Goal: Task Accomplishment & Management: Complete application form

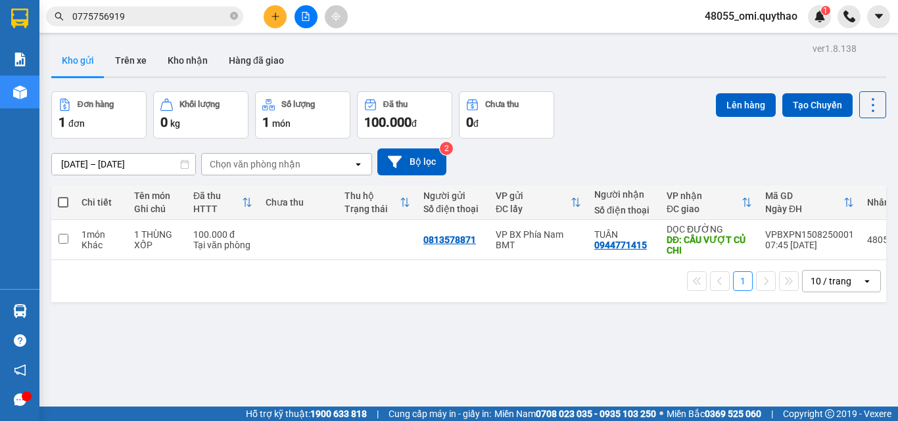
scroll to position [60, 0]
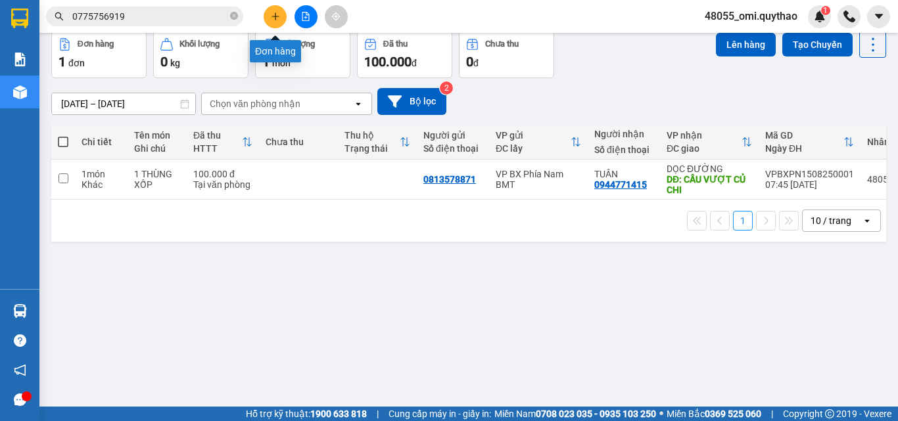
click at [266, 20] on button at bounding box center [274, 16] width 23 height 23
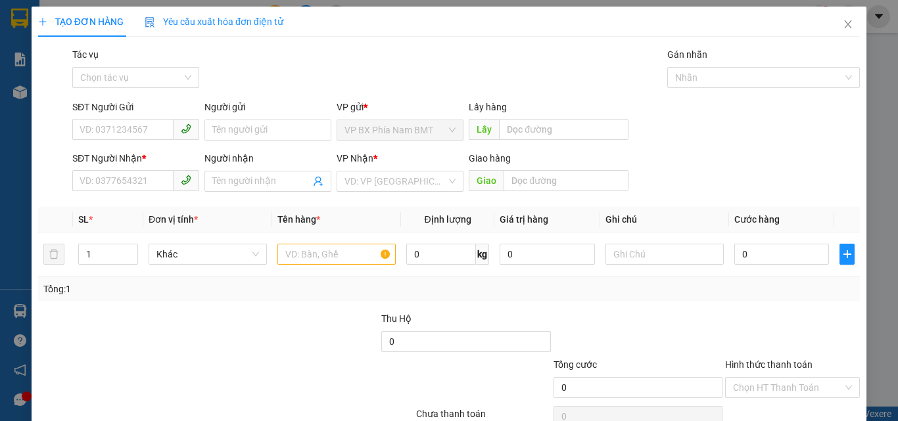
click at [219, 376] on div at bounding box center [157, 380] width 240 height 46
click at [108, 135] on input "SĐT Người Gửi" at bounding box center [122, 129] width 101 height 21
drag, startPoint x: 133, startPoint y: 135, endPoint x: 129, endPoint y: 111, distance: 24.7
click at [129, 111] on div "SĐT Người Gửi VD: 0371234567" at bounding box center [135, 123] width 127 height 46
click at [149, 126] on input "SĐT Người Gửi" at bounding box center [122, 129] width 101 height 21
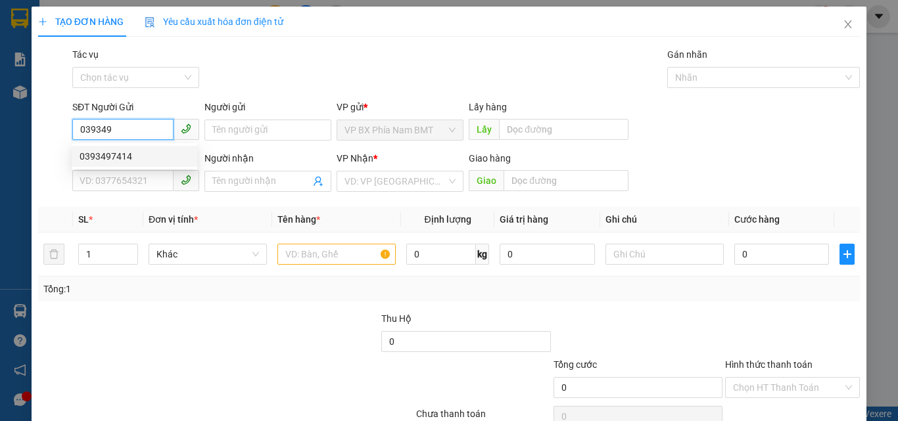
click at [131, 154] on div "0393497414" at bounding box center [135, 156] width 110 height 14
type input "0393497414"
type input "0336444386"
type input "KCN BÀU BÀNG"
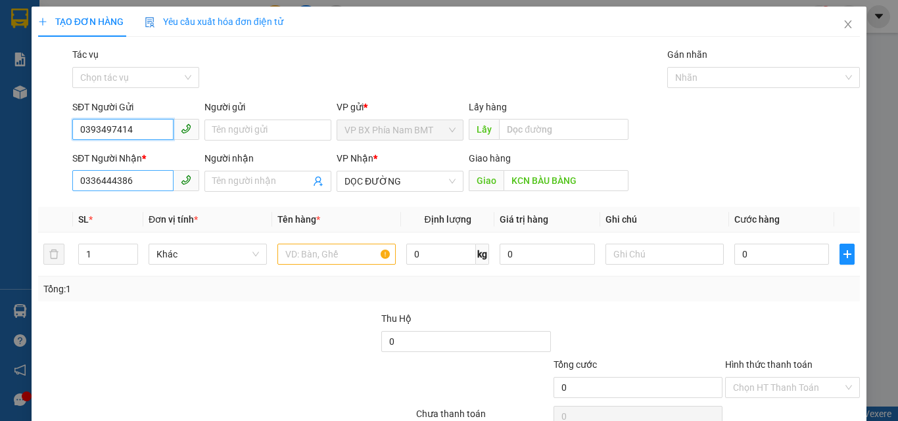
type input "0393497414"
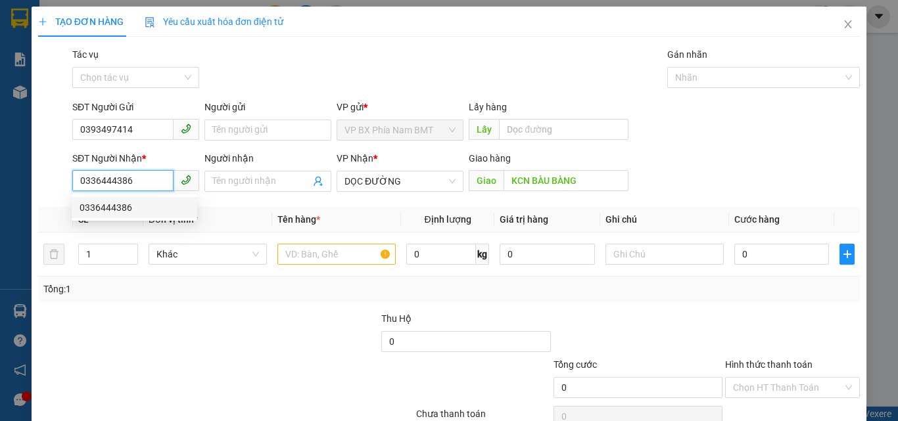
drag, startPoint x: 147, startPoint y: 184, endPoint x: 29, endPoint y: 171, distance: 118.9
click at [29, 171] on div "TẠO ĐƠN HÀNG Yêu cầu xuất hóa đơn điện tử Transit Pickup Surcharge Ids Transit …" at bounding box center [449, 210] width 898 height 421
click at [347, 250] on input "text" at bounding box center [336, 254] width 118 height 21
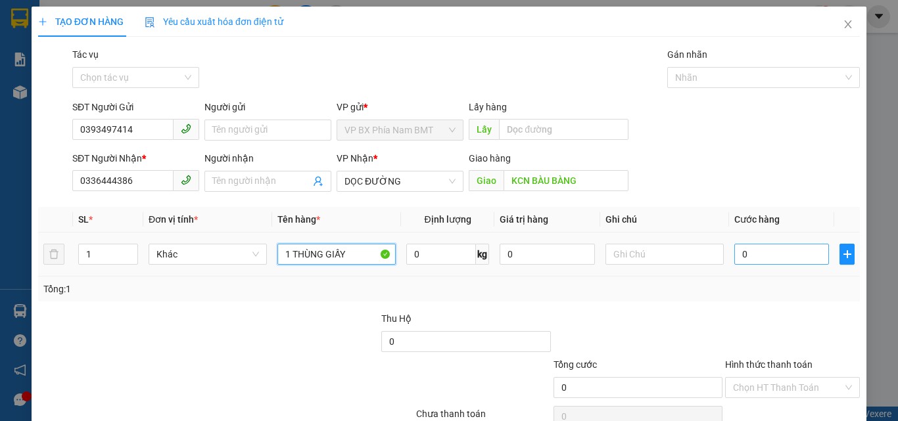
type input "1 THÙNG GIẤY"
click at [759, 260] on input "0" at bounding box center [781, 254] width 95 height 21
type input "6"
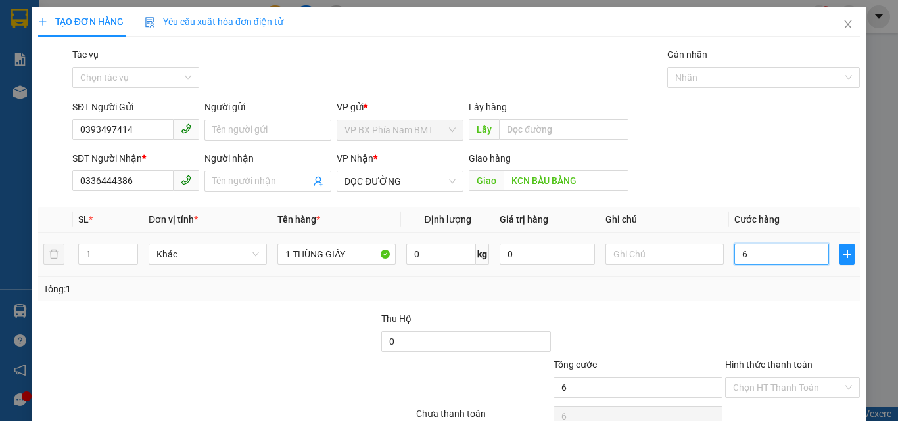
type input "60"
type input "600"
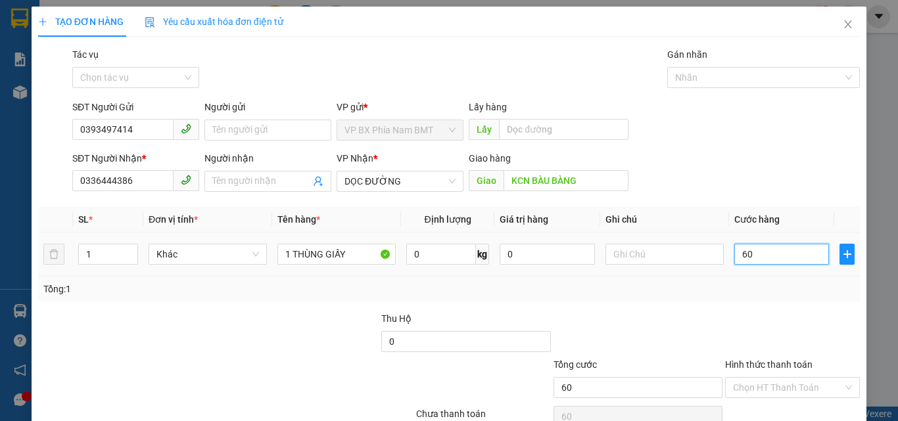
type input "600"
type input "6.000"
type input "60.000"
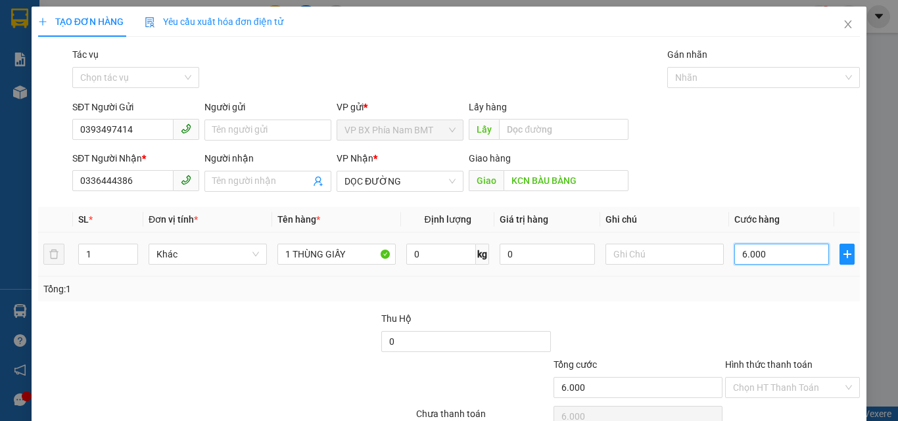
type input "60.000"
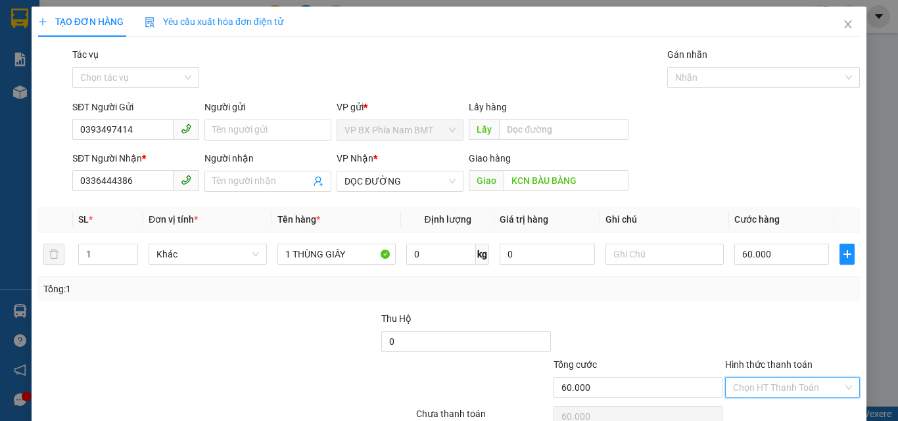
click at [765, 393] on input "Hình thức thanh toán" at bounding box center [788, 388] width 110 height 20
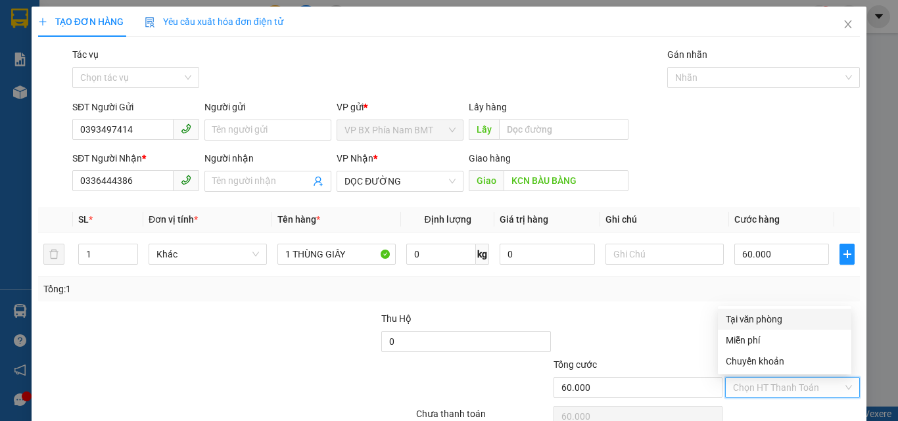
click at [760, 316] on div "Tại văn phòng" at bounding box center [784, 319] width 118 height 14
type input "0"
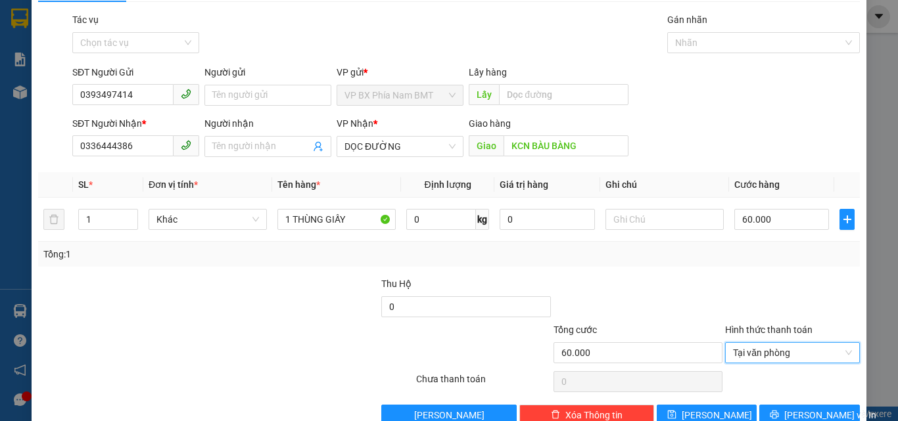
scroll to position [65, 0]
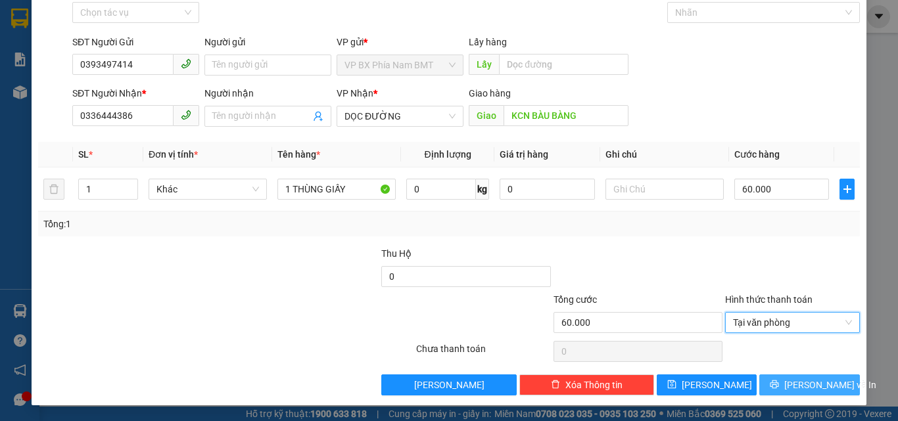
click at [779, 382] on icon "printer" at bounding box center [773, 384] width 9 height 9
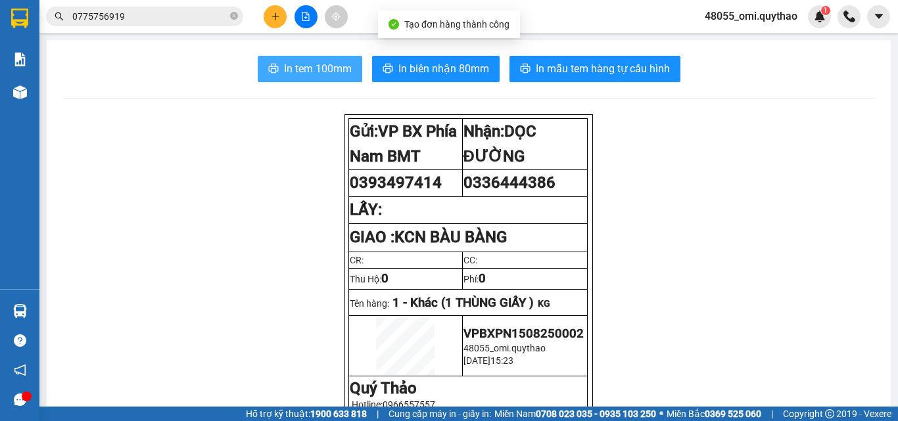
click at [284, 67] on span "In tem 100mm" at bounding box center [318, 68] width 68 height 16
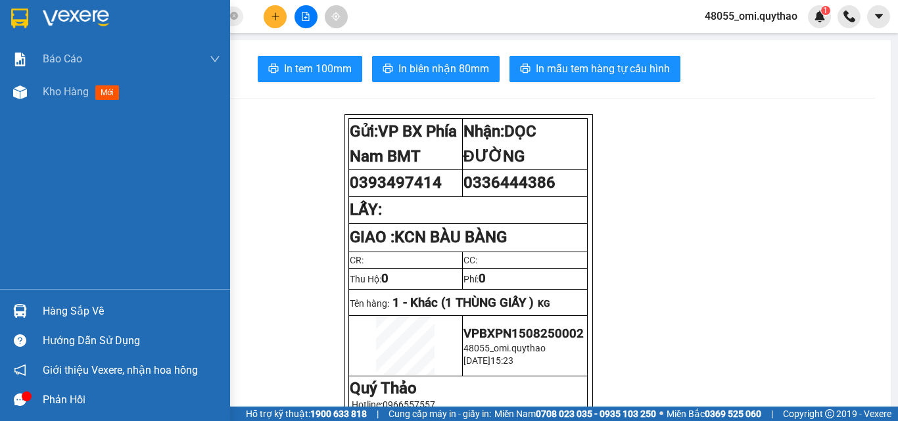
click at [26, 112] on div "Báo cáo Báo cáo dòng tiền (nhân viên) Doanh số tạo đơn theo VP gửi (nhân viên) …" at bounding box center [115, 166] width 230 height 246
click at [28, 99] on div at bounding box center [20, 92] width 23 height 23
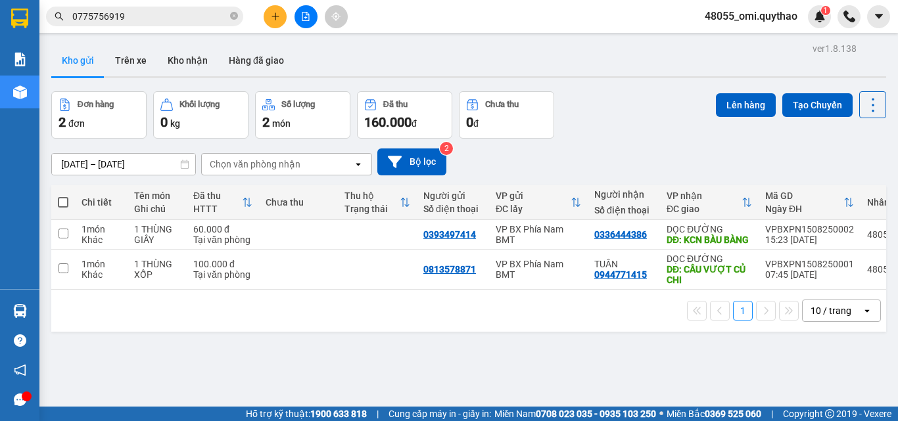
click at [390, 355] on div "ver 1.8.138 Kho gửi Trên xe Kho nhận Hàng đã giao Đơn hàng 2 đơn Khối lượng 0 k…" at bounding box center [468, 249] width 845 height 421
click at [273, 11] on button at bounding box center [274, 16] width 23 height 23
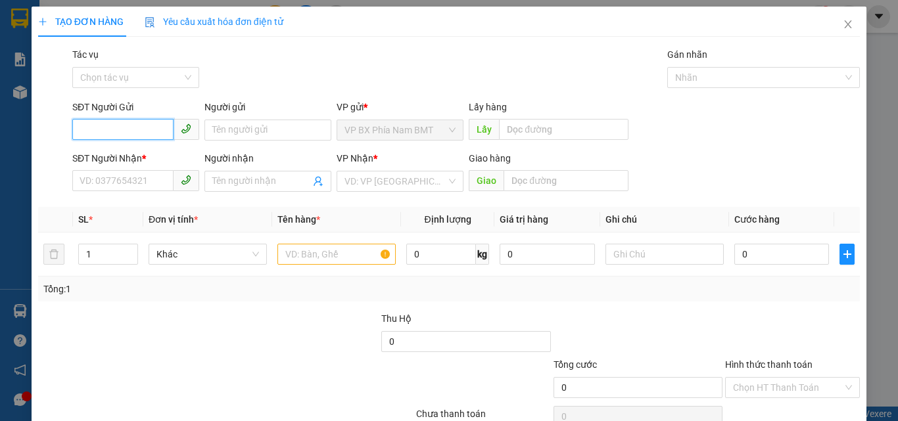
click at [148, 122] on input "SĐT Người Gửi" at bounding box center [122, 129] width 101 height 21
click at [130, 160] on div "0858474567" at bounding box center [135, 156] width 110 height 14
type input "0858474567"
type input "0706250067"
type input "0858474567"
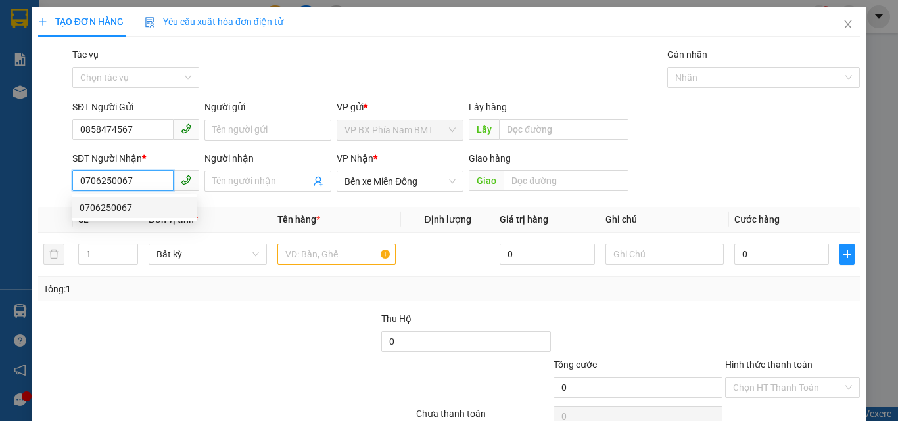
drag, startPoint x: 150, startPoint y: 185, endPoint x: 75, endPoint y: 187, distance: 75.6
click at [75, 187] on input "0706250067" at bounding box center [122, 180] width 101 height 21
click at [122, 206] on div "0932636162" at bounding box center [135, 207] width 110 height 14
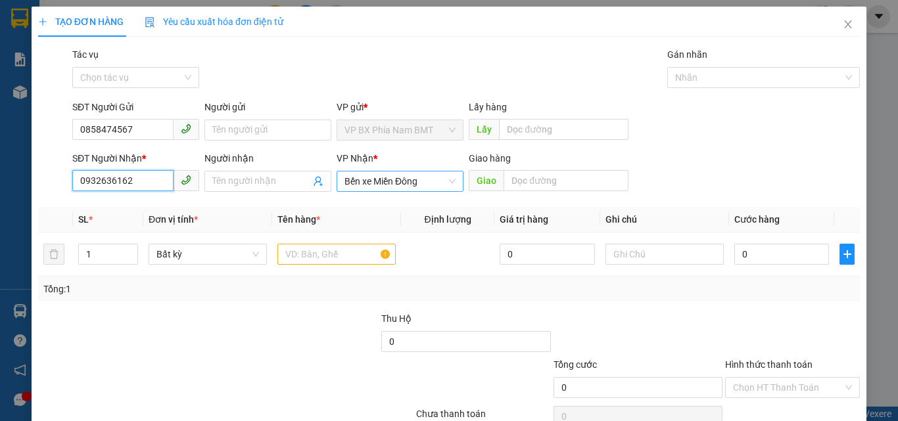
click at [394, 184] on span "Bến xe Miền Đông" at bounding box center [399, 181] width 111 height 20
type input "0932636162"
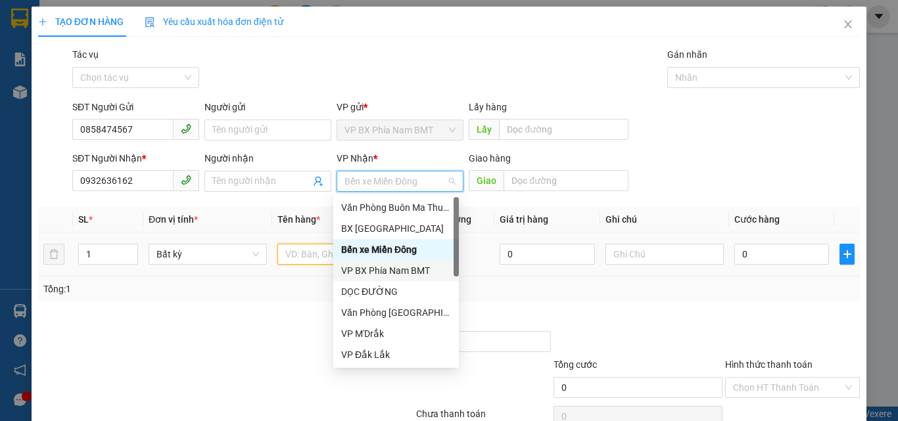
click at [298, 248] on input "text" at bounding box center [336, 254] width 118 height 21
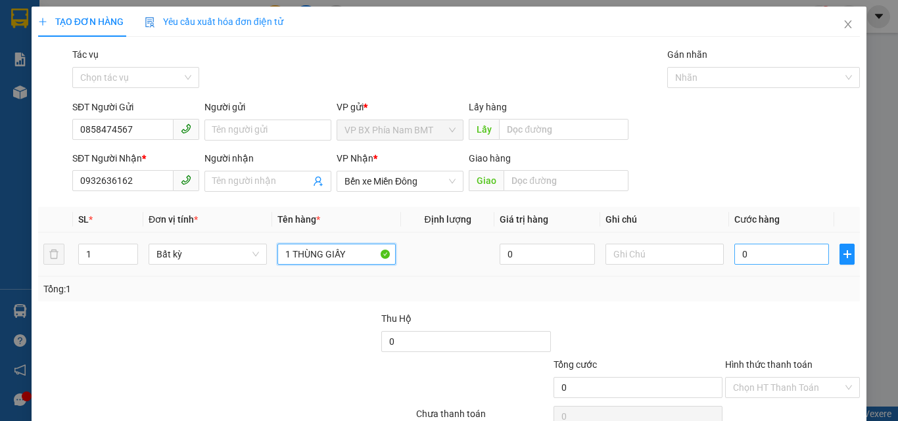
type input "1 THÙNG GIẤY"
click at [780, 252] on input "0" at bounding box center [781, 254] width 95 height 21
type input "1"
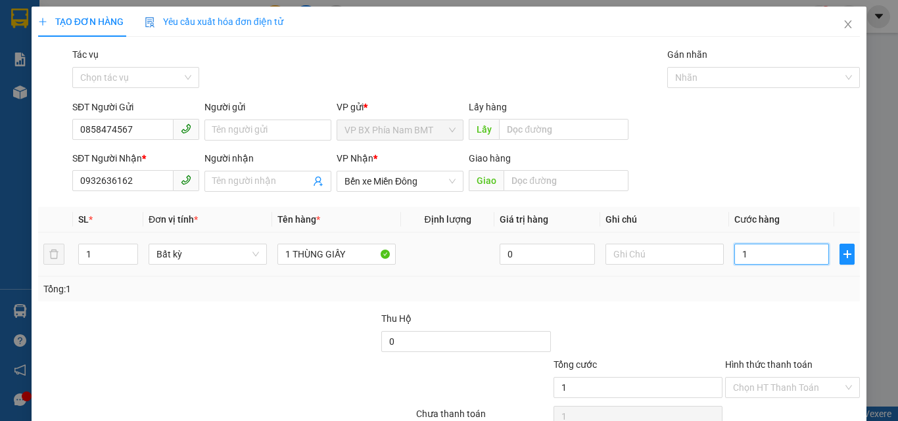
type input "13"
type input "130"
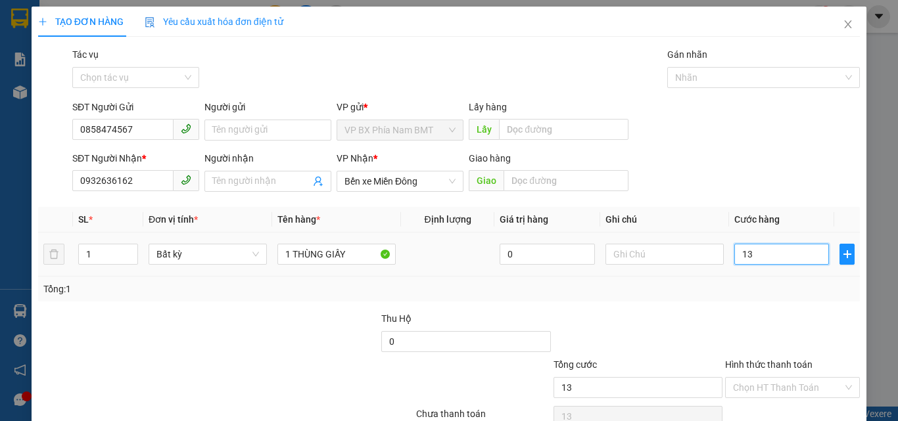
type input "130"
type input "1.300"
type input "13.000"
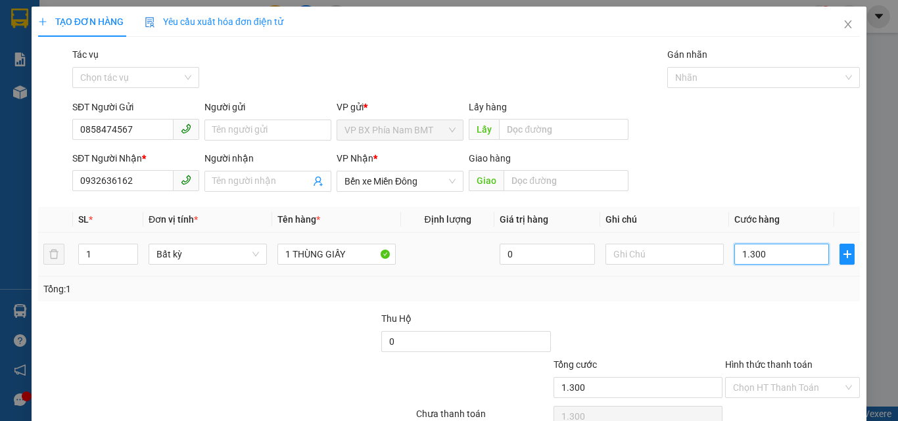
type input "13.000"
type input "130.000"
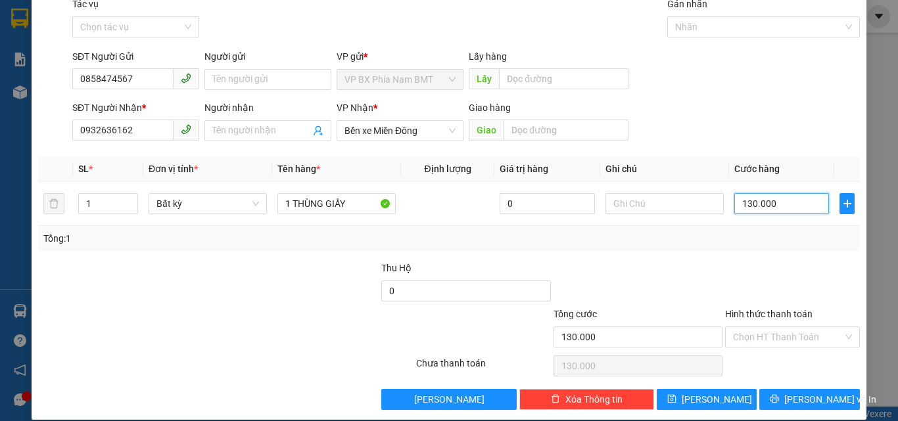
scroll to position [65, 0]
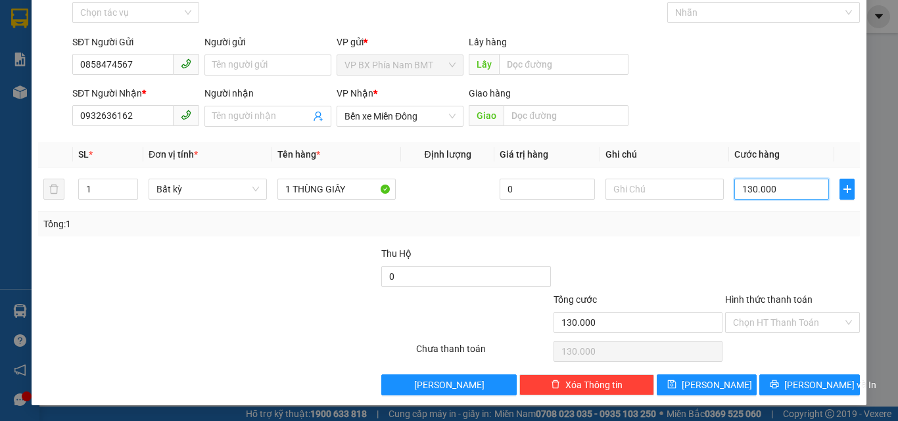
click at [778, 311] on div "Hình thức thanh toán Chọn HT Thanh Toán" at bounding box center [792, 315] width 135 height 46
type input "130.000"
click at [754, 316] on input "Hình thức thanh toán" at bounding box center [788, 323] width 110 height 20
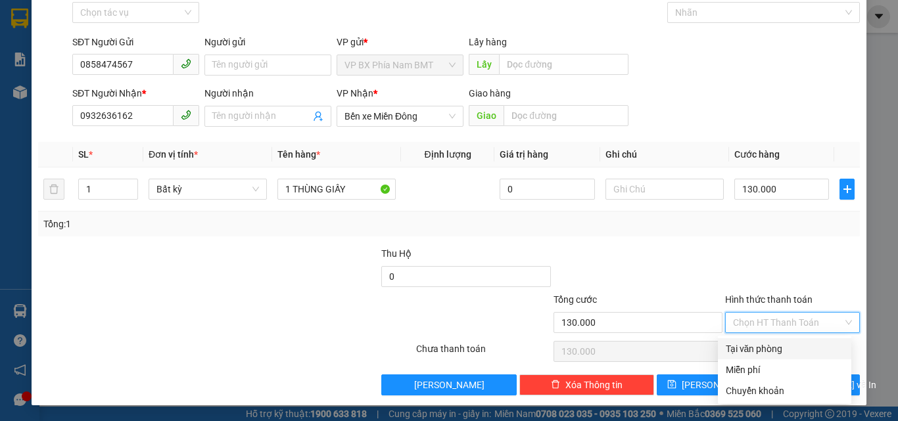
click at [759, 353] on div "Tại văn phòng" at bounding box center [784, 349] width 118 height 14
type input "0"
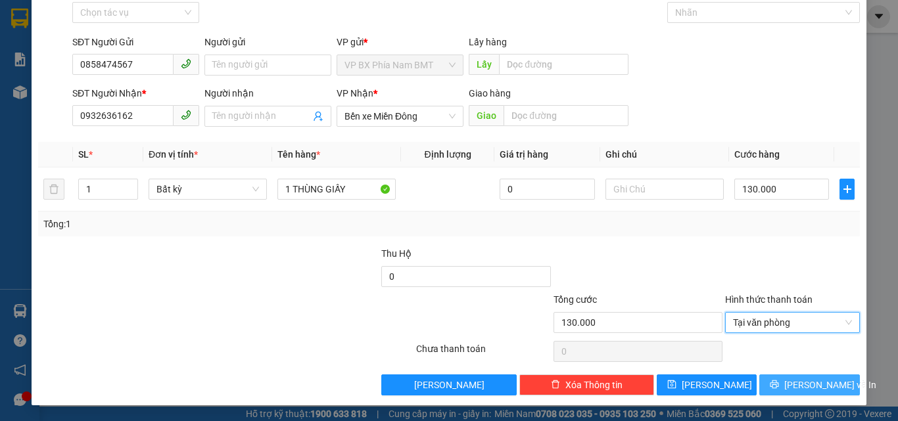
click at [772, 382] on button "[PERSON_NAME] và In" at bounding box center [809, 385] width 101 height 21
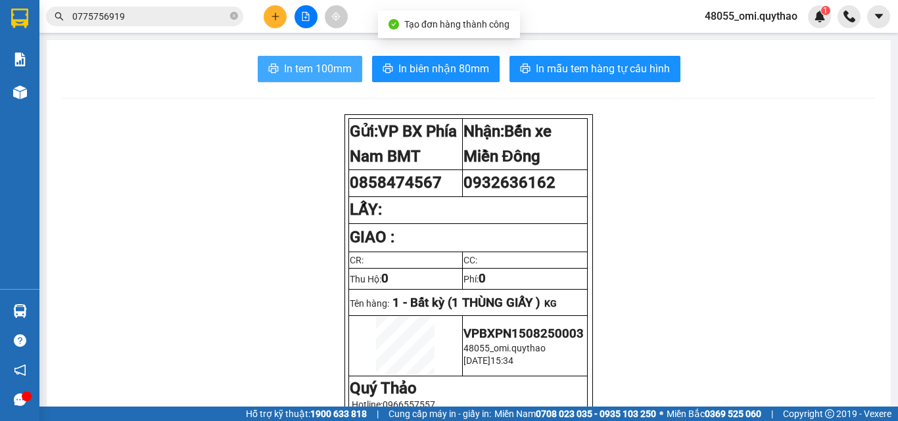
click at [295, 70] on span "In tem 100mm" at bounding box center [318, 68] width 68 height 16
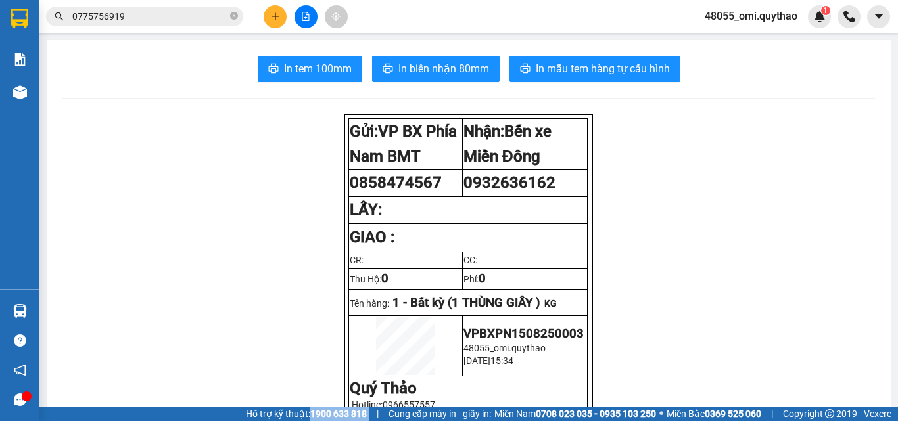
drag, startPoint x: 294, startPoint y: 419, endPoint x: 357, endPoint y: 447, distance: 68.8
click at [357, 421] on html "Kết quả tìm kiếm ( 1 ) Bộ lọc Mã ĐH Trạng thái Món hàng Thu hộ Tổng cước Chưa c…" at bounding box center [449, 210] width 898 height 421
click at [279, 24] on button at bounding box center [274, 16] width 23 height 23
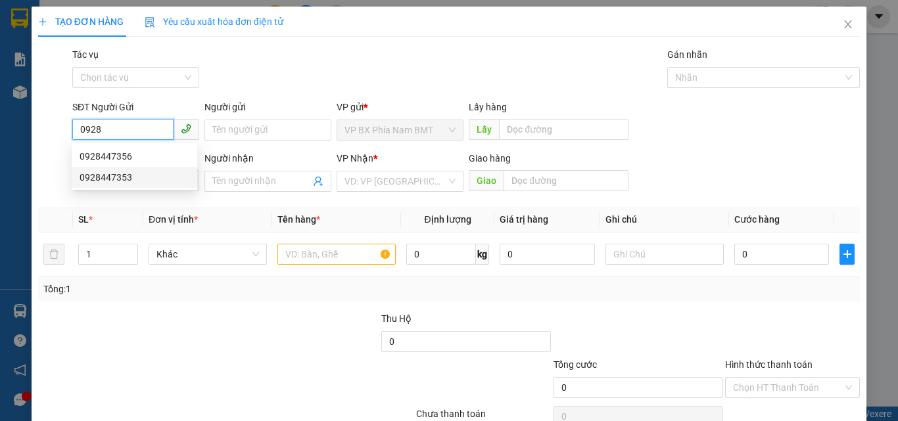
click at [104, 183] on div "0928447353" at bounding box center [135, 177] width 110 height 14
type input "0928447353"
type input "0909335628"
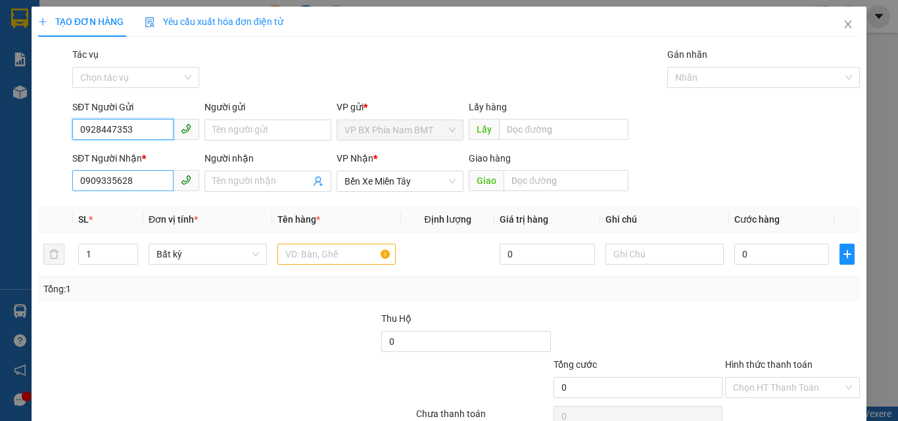
type input "0928447353"
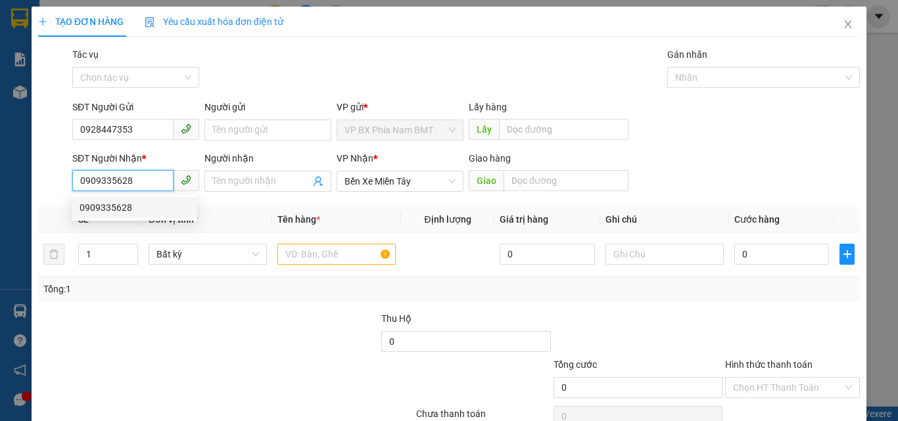
drag, startPoint x: 152, startPoint y: 177, endPoint x: 0, endPoint y: 168, distance: 152.7
click at [0, 168] on div "TẠO ĐƠN HÀNG Yêu cầu xuất hóa đơn điện tử Transit Pickup Surcharge Ids Transit …" at bounding box center [449, 210] width 898 height 421
click at [89, 208] on div "0971656251" at bounding box center [135, 207] width 110 height 14
type input "0971656251"
click at [306, 252] on input "text" at bounding box center [336, 254] width 118 height 21
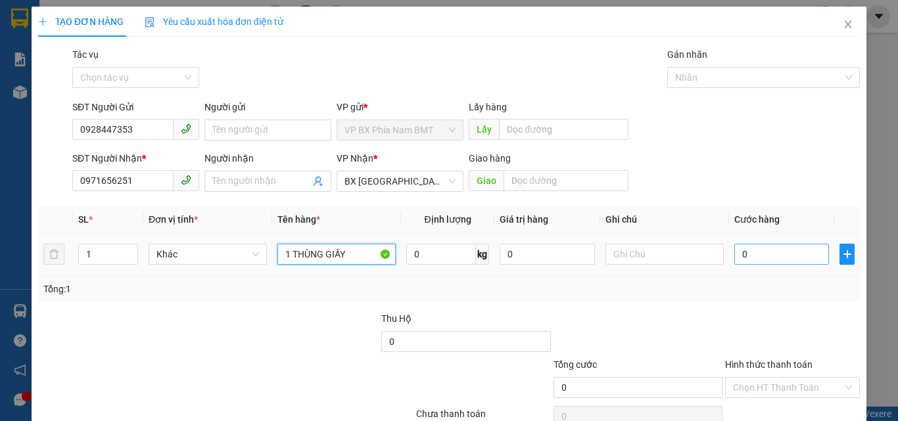
type input "1 THÙNG GIẤY"
click at [760, 257] on input "0" at bounding box center [781, 254] width 95 height 21
type input "7"
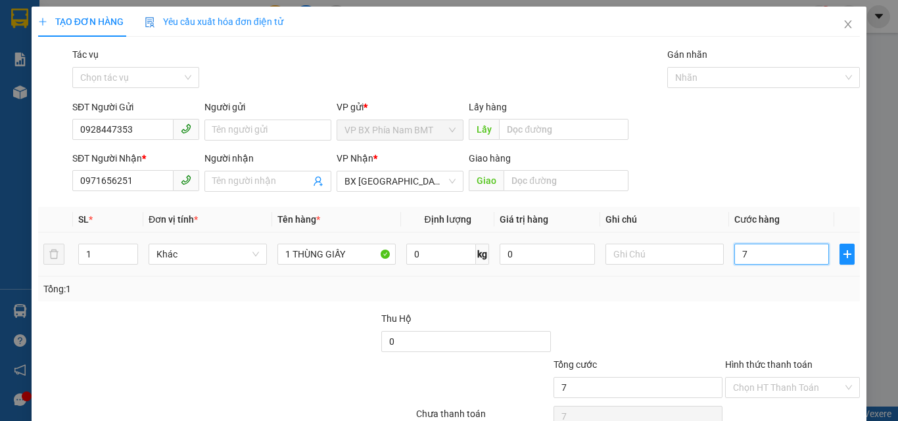
type input "70"
type input "700"
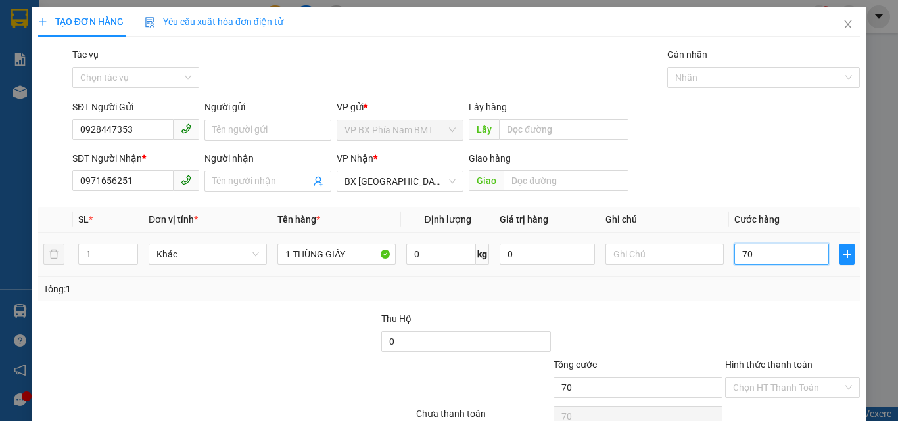
type input "700"
type input "7.000"
type input "70.000"
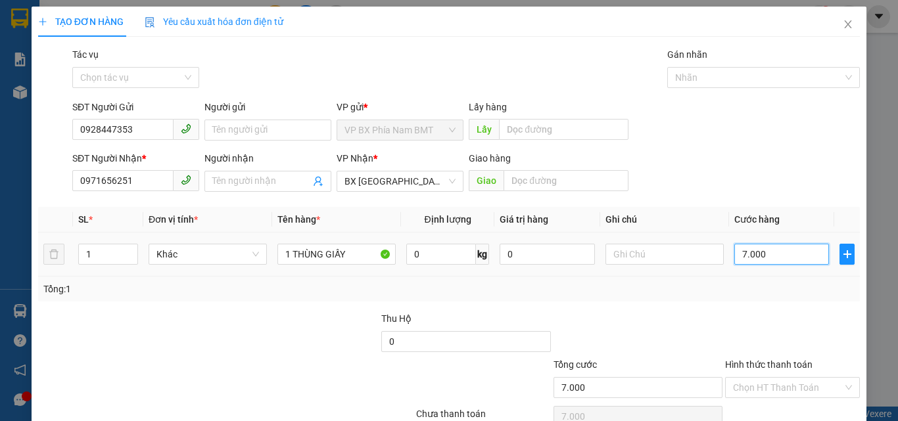
type input "70.000"
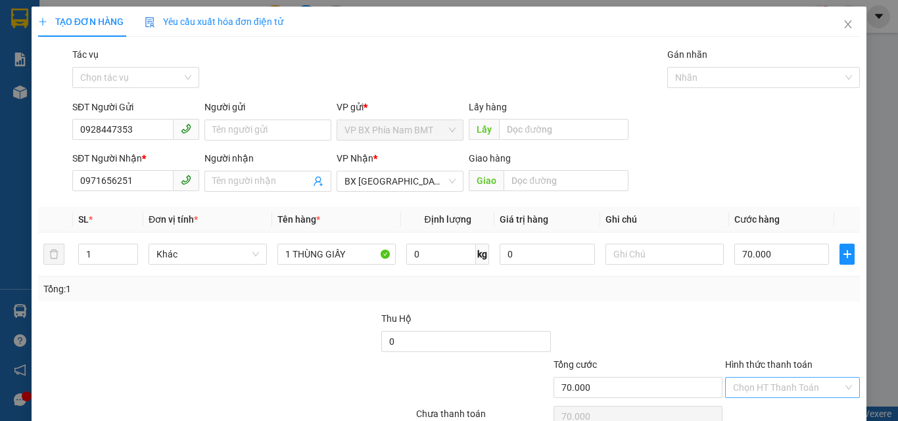
click at [748, 382] on input "Hình thức thanh toán" at bounding box center [788, 388] width 110 height 20
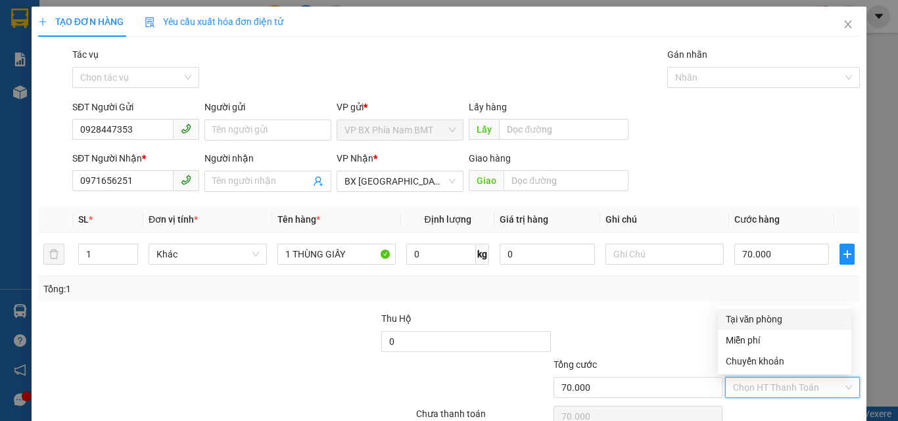
click at [740, 316] on div "Tại văn phòng" at bounding box center [784, 319] width 118 height 14
type input "0"
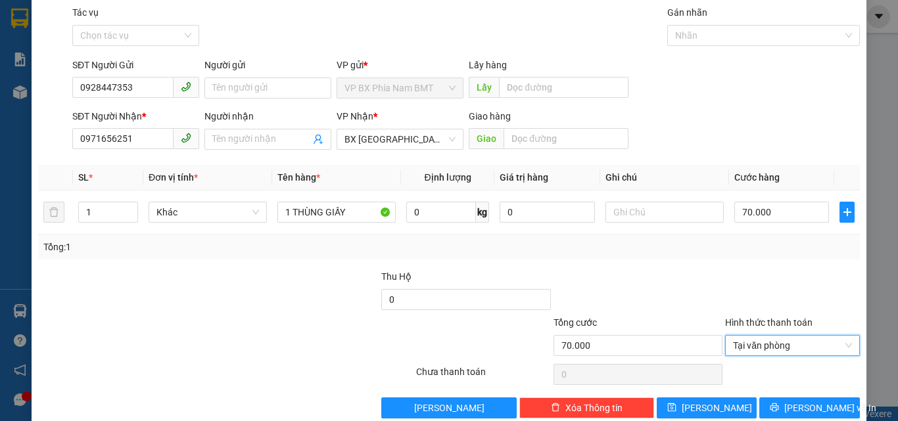
scroll to position [65, 0]
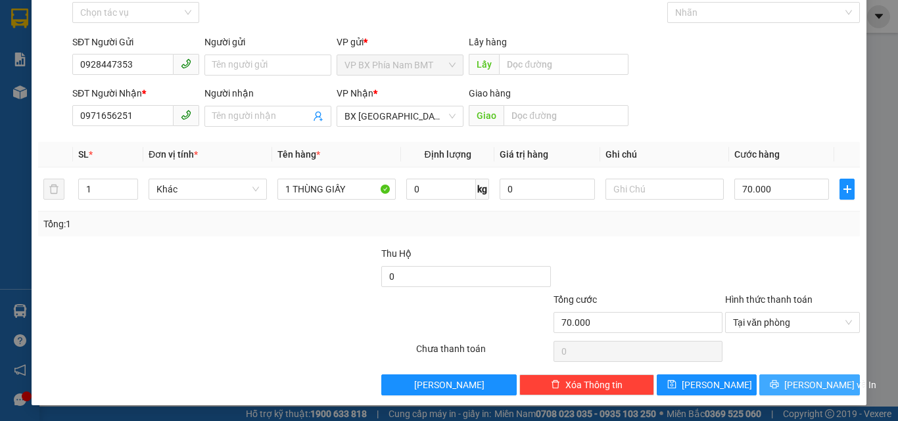
click at [796, 375] on button "[PERSON_NAME] và In" at bounding box center [809, 385] width 101 height 21
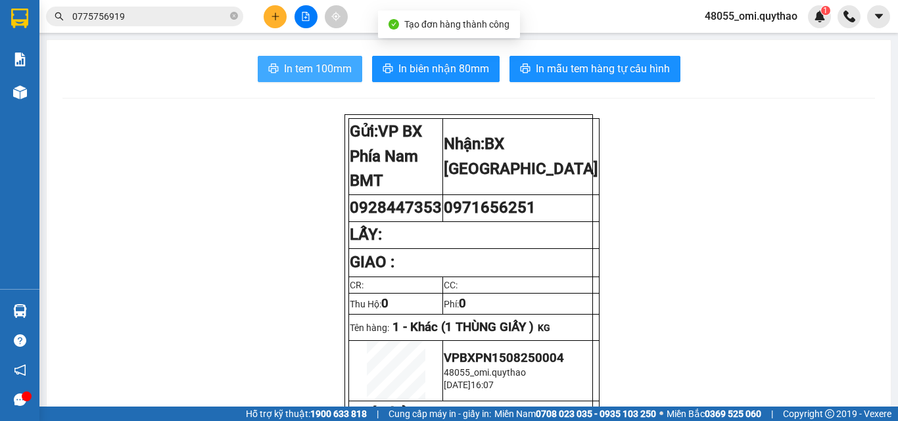
click at [268, 74] on icon "printer" at bounding box center [273, 68] width 11 height 11
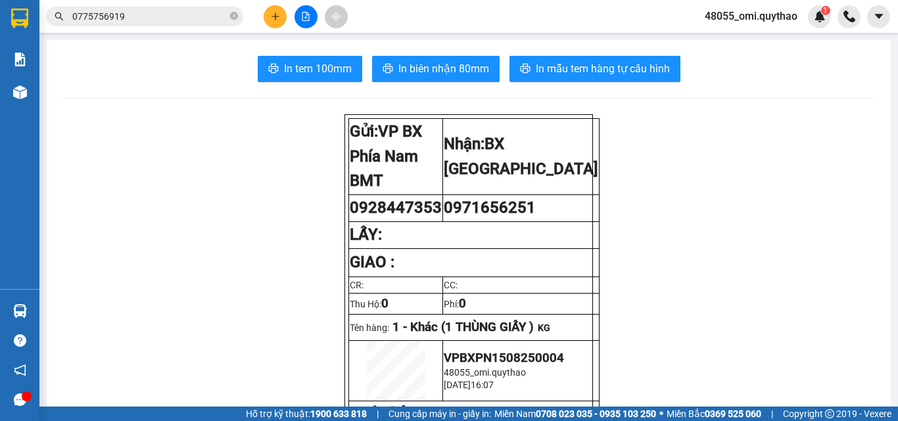
drag, startPoint x: 185, startPoint y: 336, endPoint x: 192, endPoint y: 314, distance: 23.5
